Goal: Information Seeking & Learning: Learn about a topic

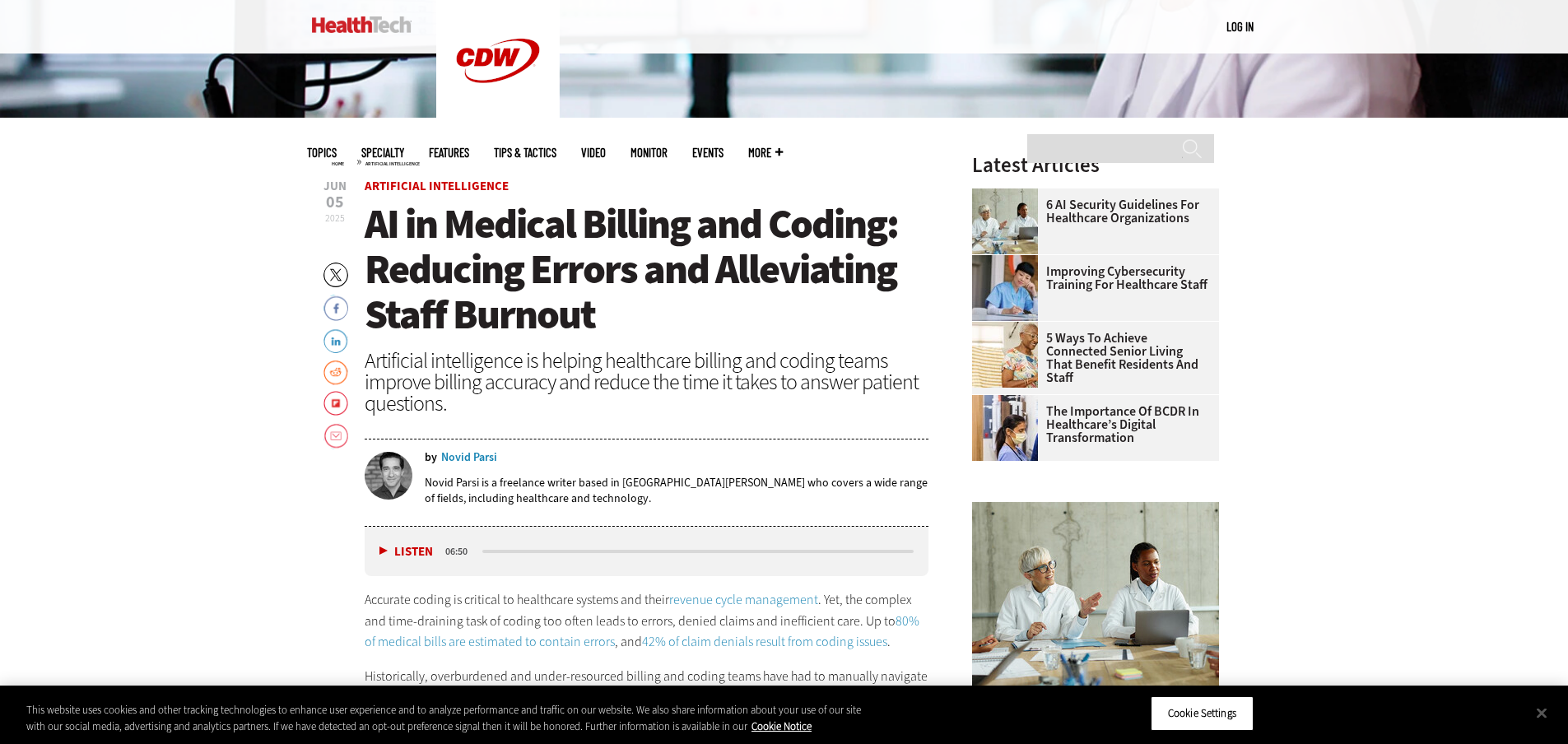
scroll to position [577, 0]
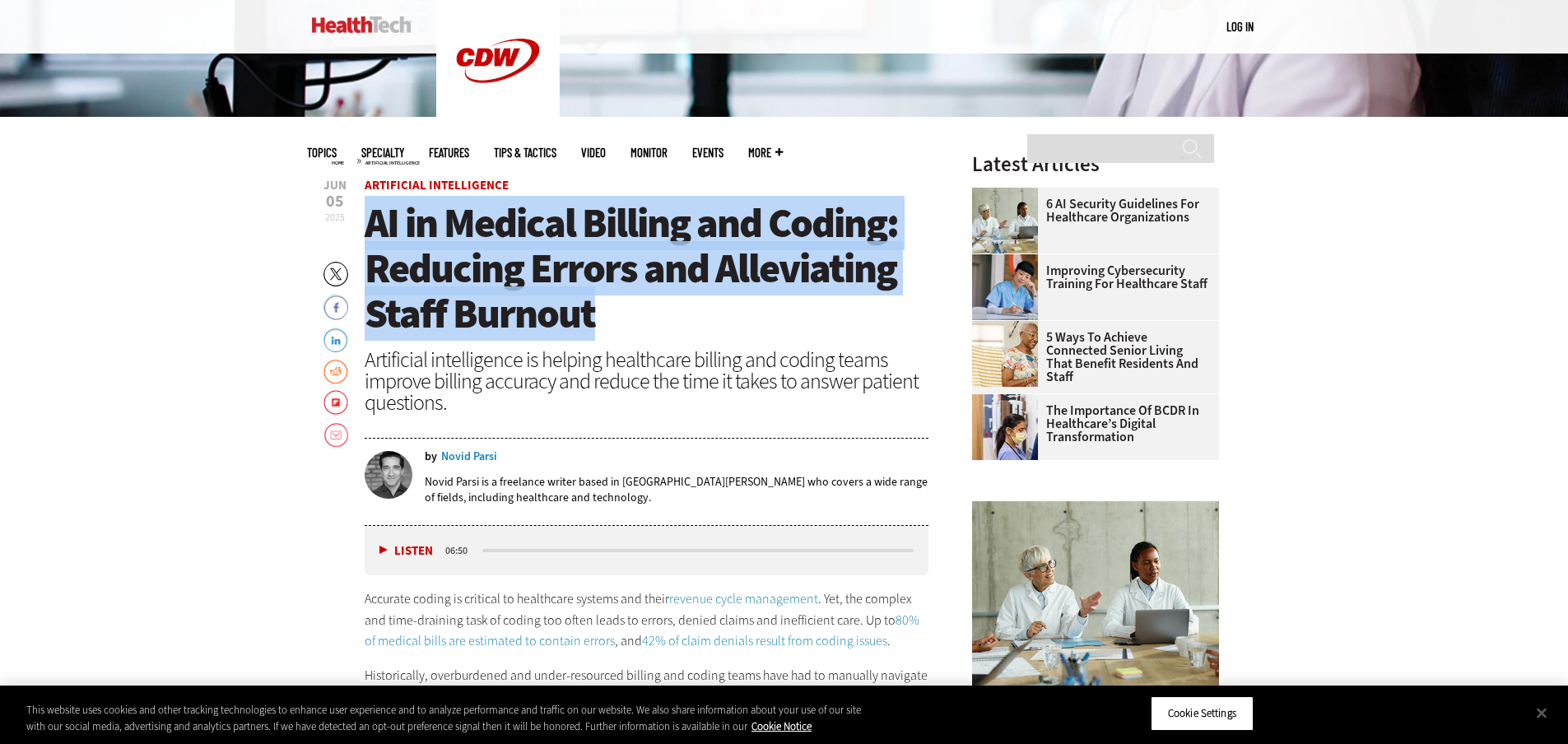
drag, startPoint x: 593, startPoint y: 327, endPoint x: 361, endPoint y: 242, distance: 247.1
copy span "AI in Medical Billing and Coding: Reducing Errors and Alleviating Staff Burnout"
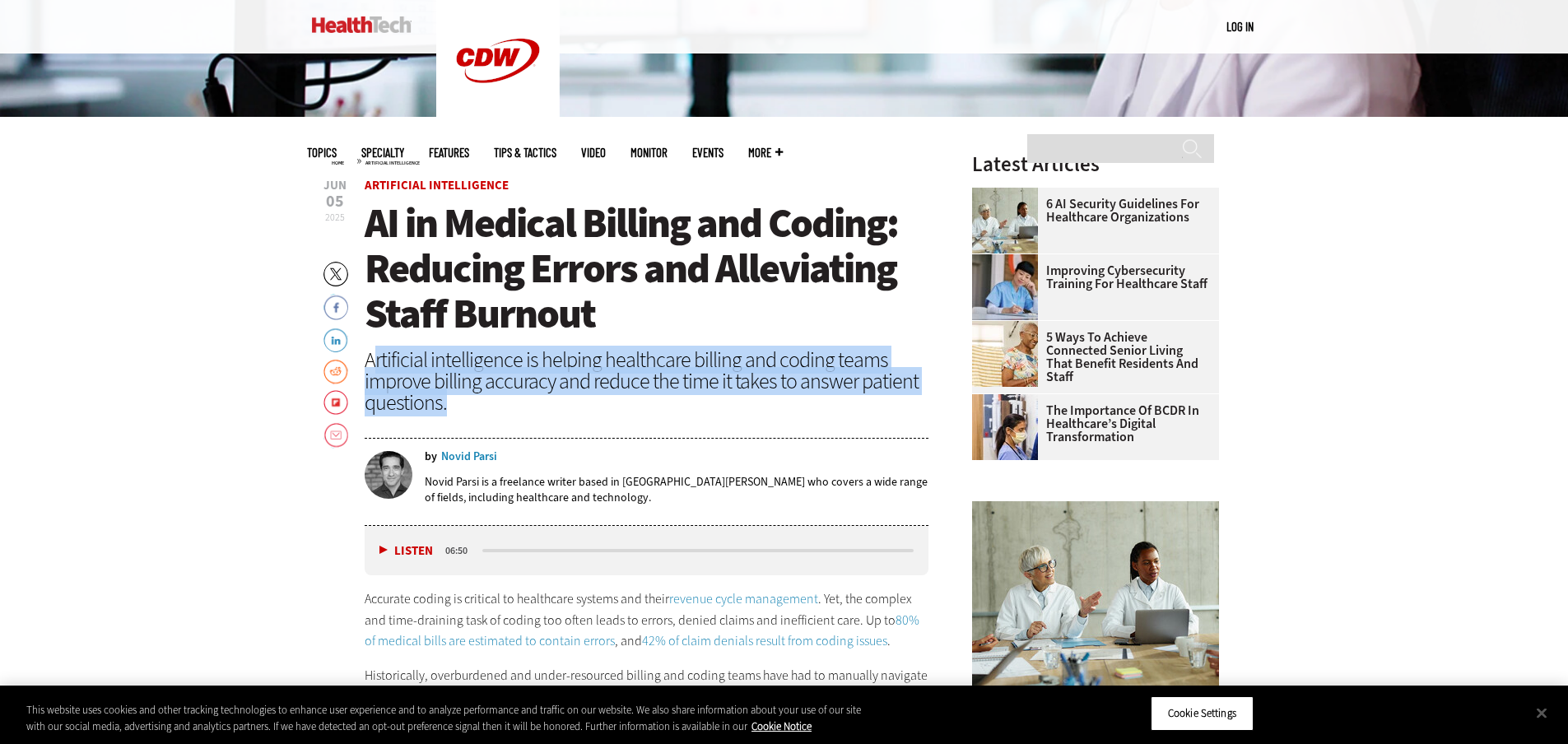
drag, startPoint x: 371, startPoint y: 360, endPoint x: 453, endPoint y: 406, distance: 94.0
click at [453, 406] on div "Artificial intelligence is helping healthcare billing and coding teams improve …" at bounding box center [647, 381] width 565 height 64
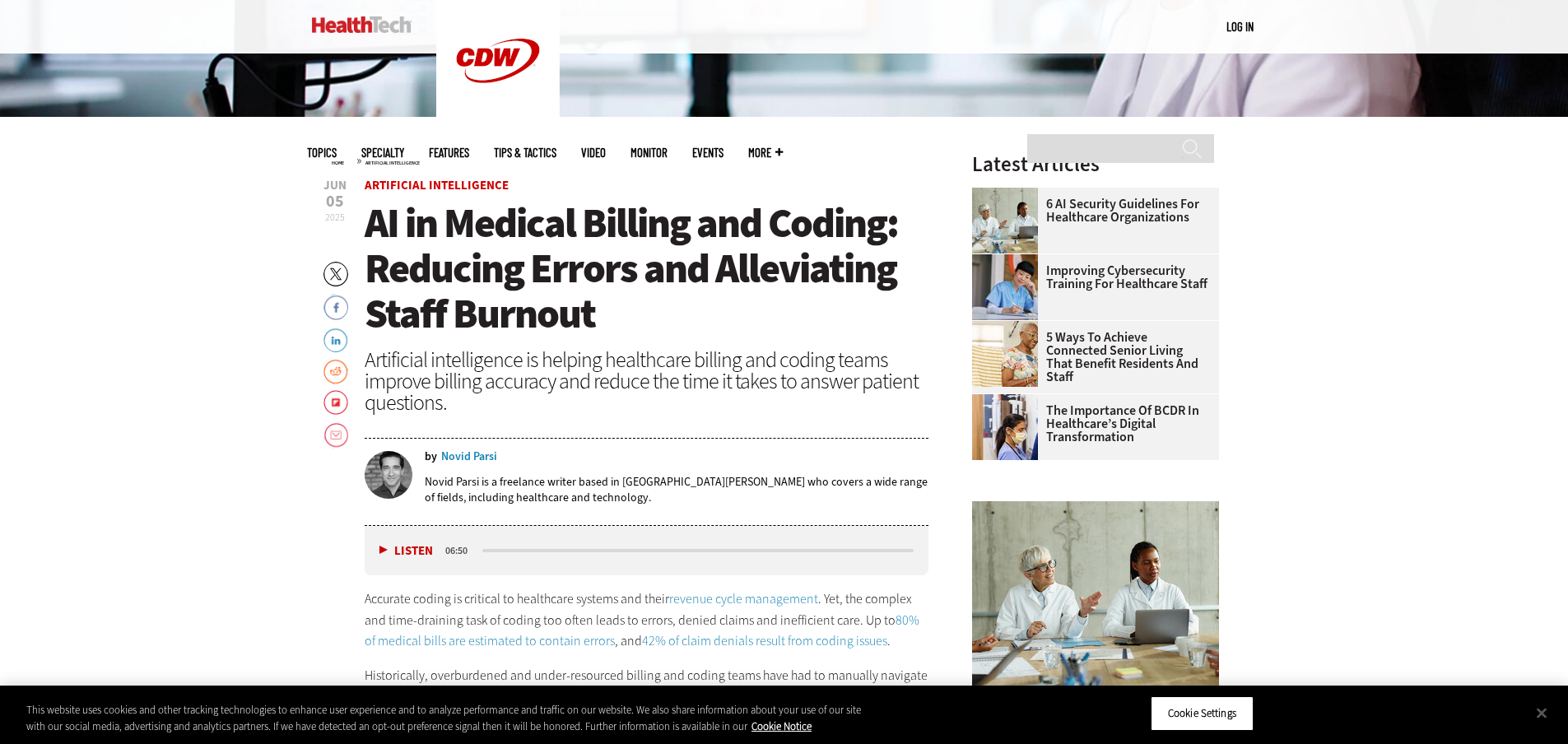
click at [476, 414] on header "[DATE] Twitter Facebook LinkedIn Reddit Flipboard Email Artificial Intelligence…" at bounding box center [647, 352] width 565 height 347
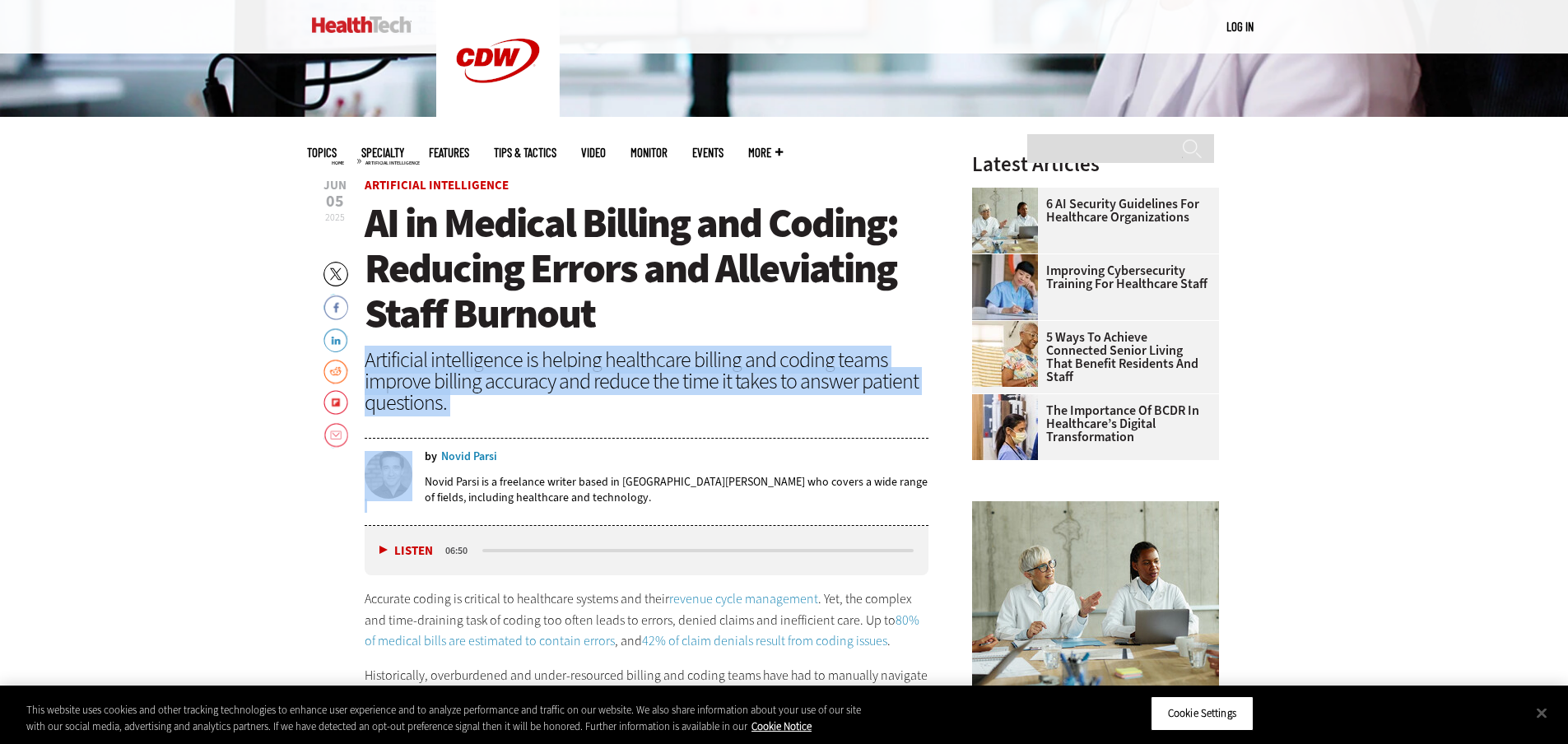
drag, startPoint x: 436, startPoint y: 403, endPoint x: 358, endPoint y: 369, distance: 85.1
click at [481, 420] on header "[DATE] Twitter Facebook LinkedIn Reddit Flipboard Email Artificial Intelligence…" at bounding box center [647, 352] width 565 height 347
drag, startPoint x: 453, startPoint y: 406, endPoint x: 363, endPoint y: 369, distance: 97.3
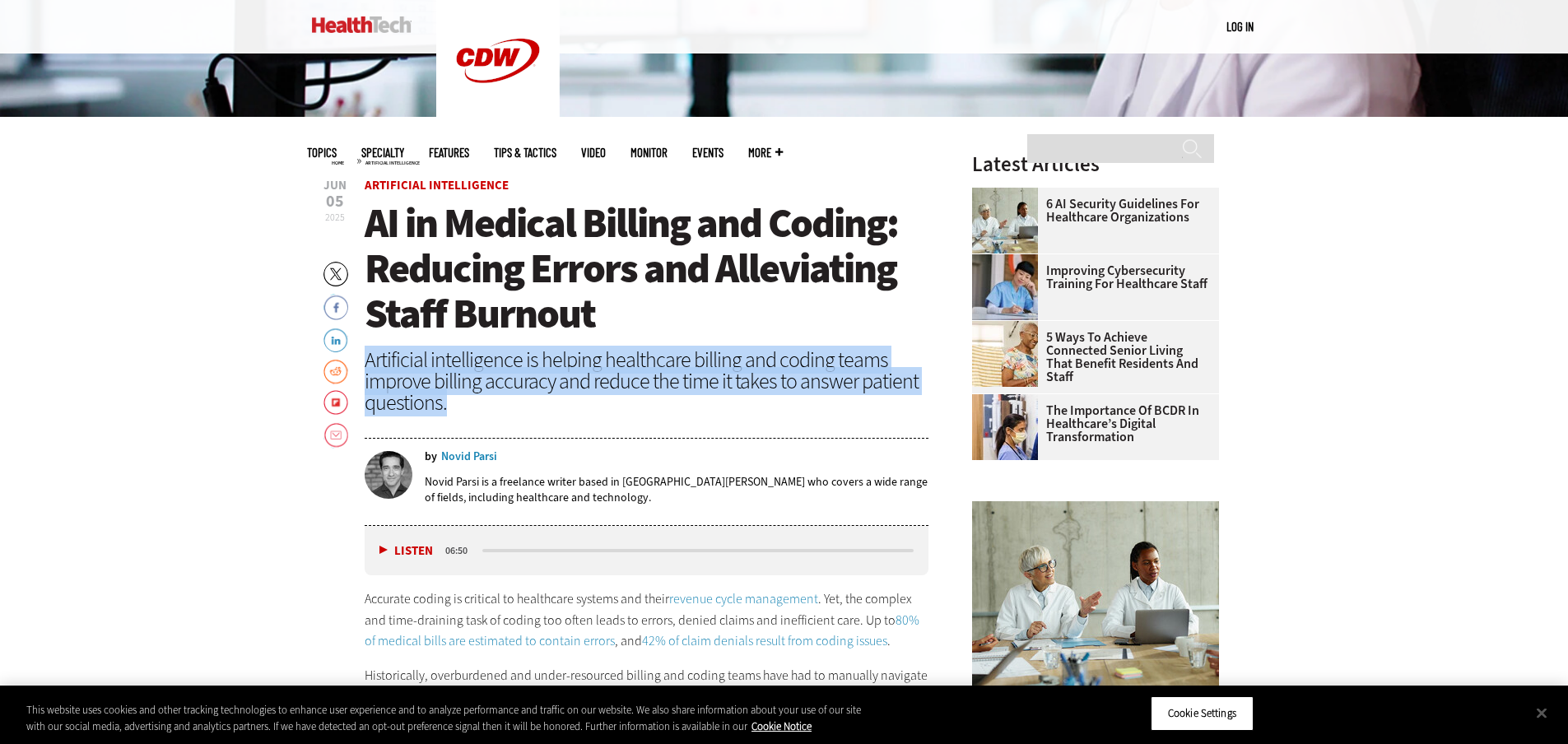
copy div "Artificial intelligence is helping healthcare billing and coding teams improve …"
